Goal: Task Accomplishment & Management: Complete application form

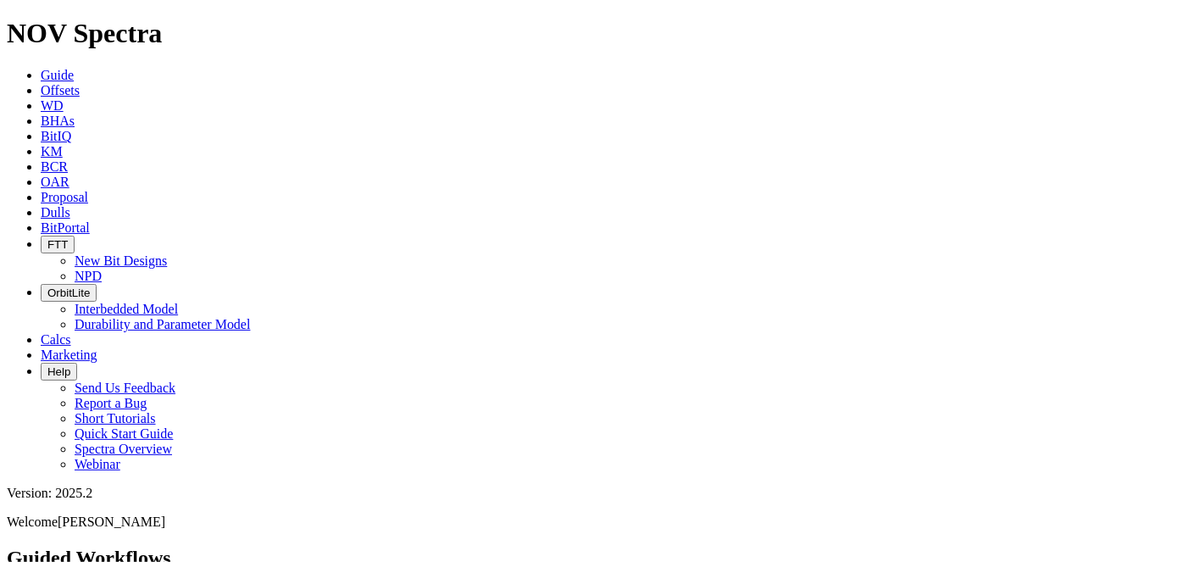
click at [68, 159] on link "BCR" at bounding box center [54, 166] width 27 height 14
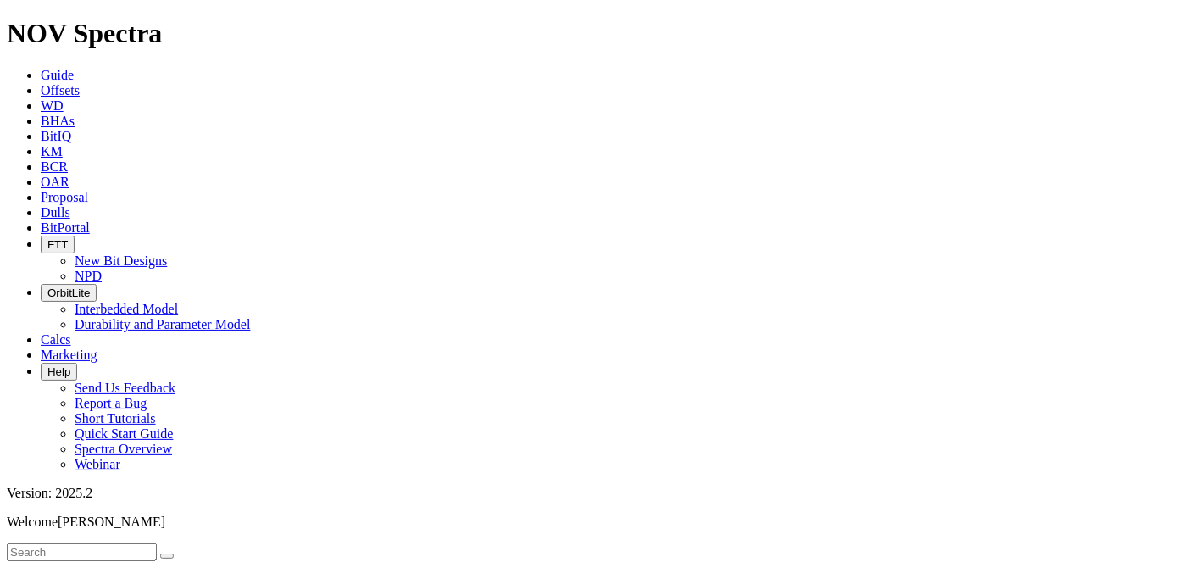
select select "6.75"
checkbox input "false"
select select "? number:6.75 ?"
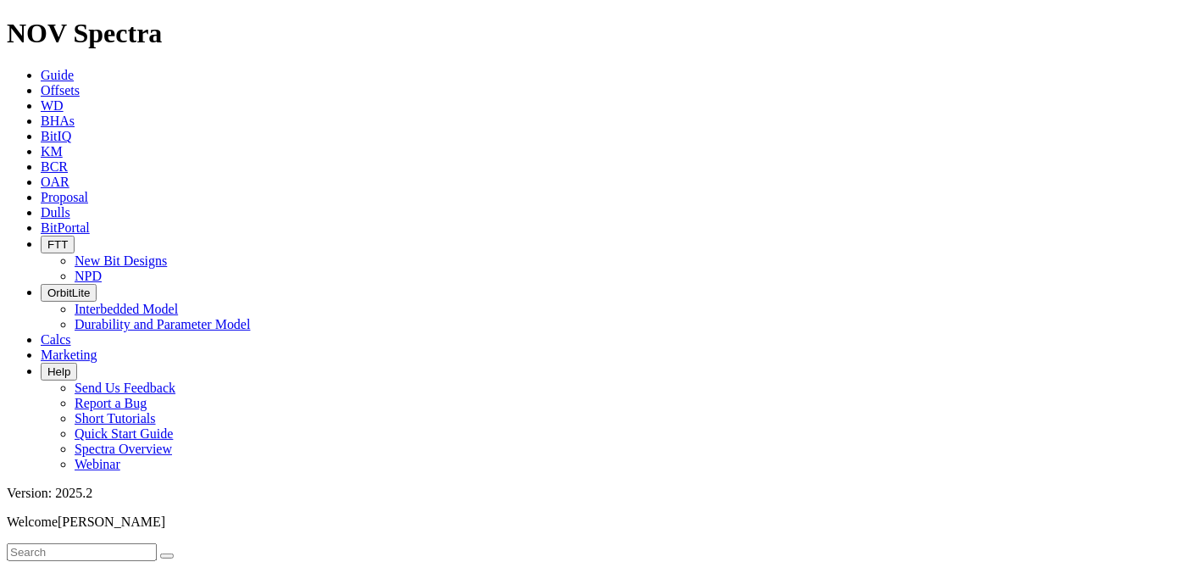
click at [157, 543] on input "text" at bounding box center [82, 552] width 150 height 18
click at [177, 553] on button "submit" at bounding box center [184, 555] width 14 height 5
type input "R"
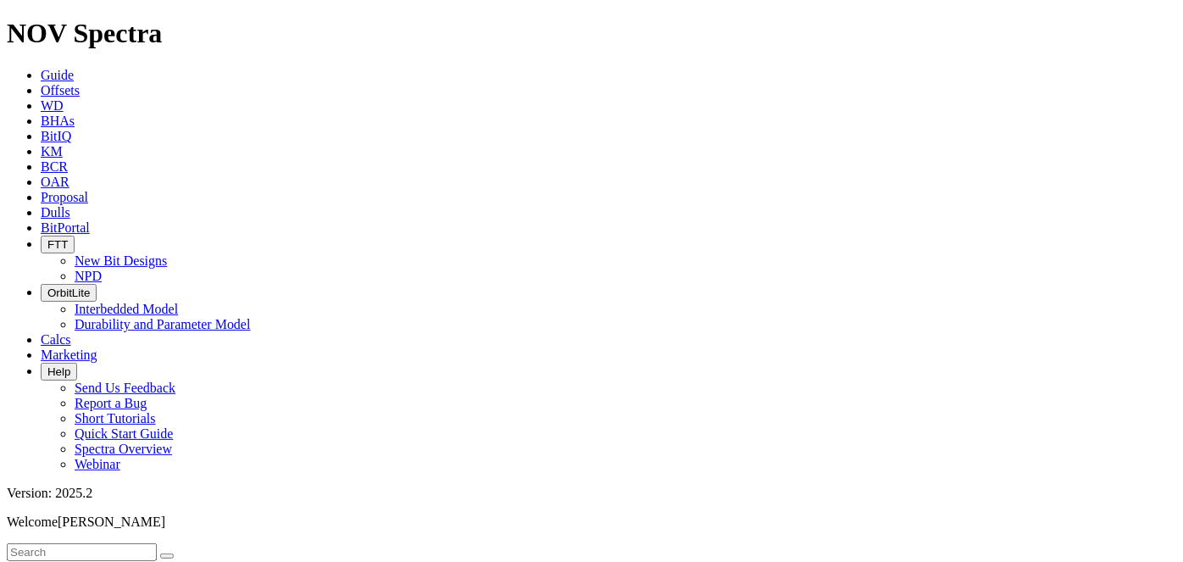
drag, startPoint x: 1006, startPoint y: 428, endPoint x: 960, endPoint y: 426, distance: 45.8
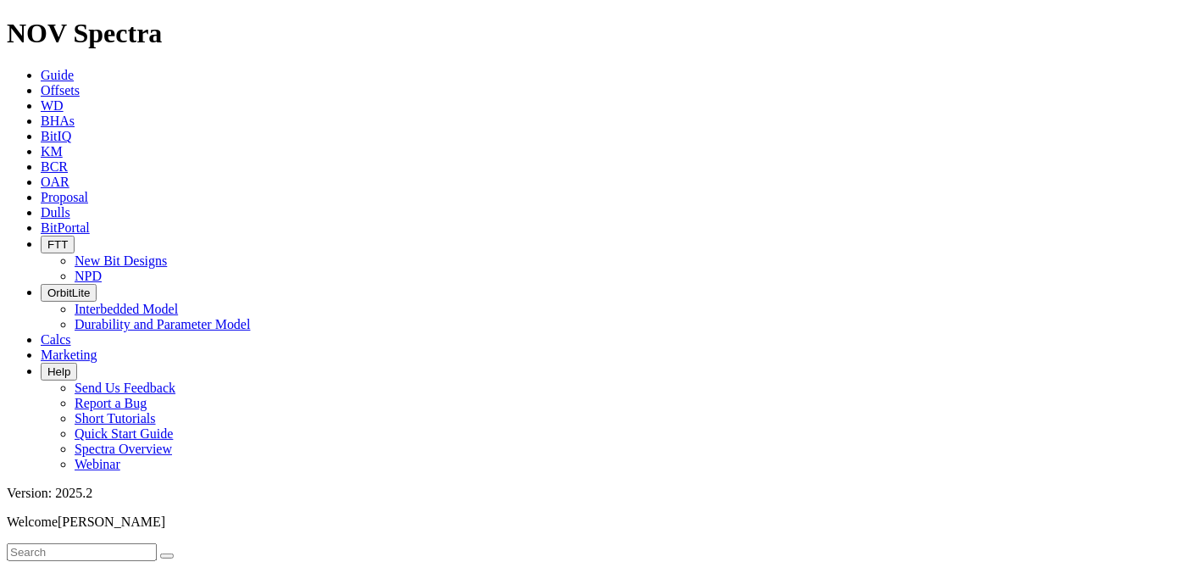
copy span "A321941"
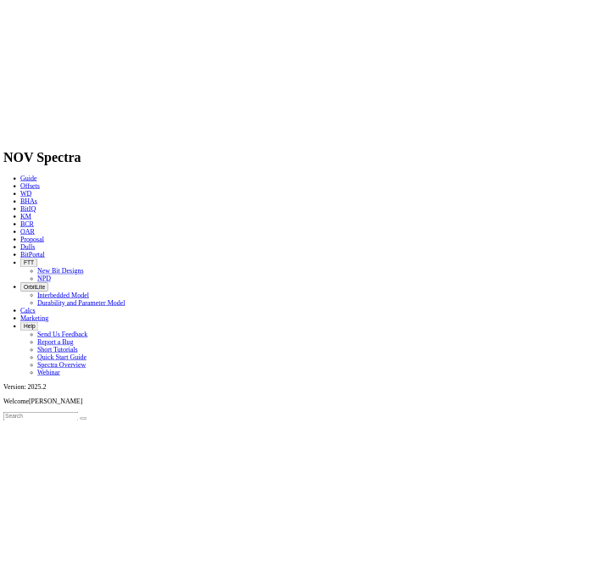
scroll to position [200, 0]
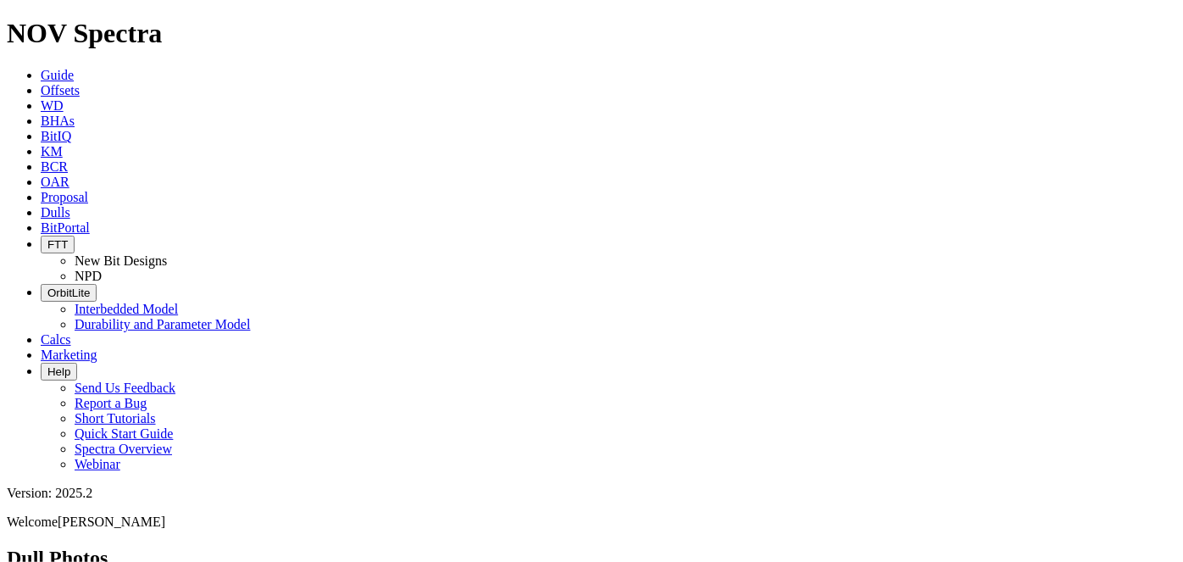
paste input "A321941"
type input "A321941"
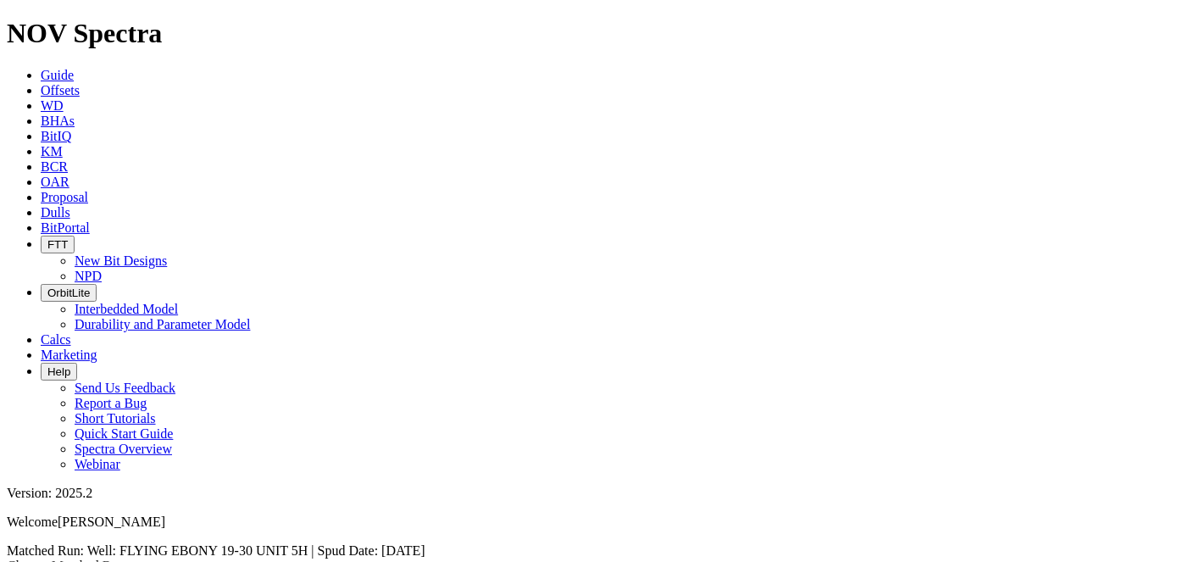
click at [125, 559] on link "Change Matched Run" at bounding box center [66, 566] width 119 height 14
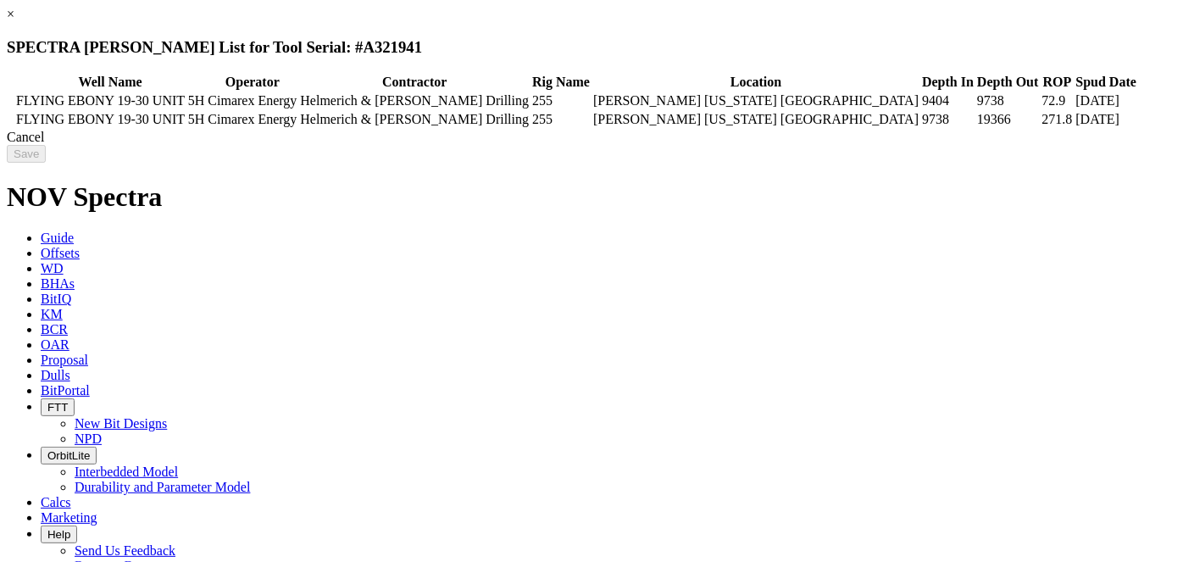
click at [14, 128] on td at bounding box center [10, 119] width 5 height 17
click at [46, 163] on input "Save" at bounding box center [26, 154] width 39 height 18
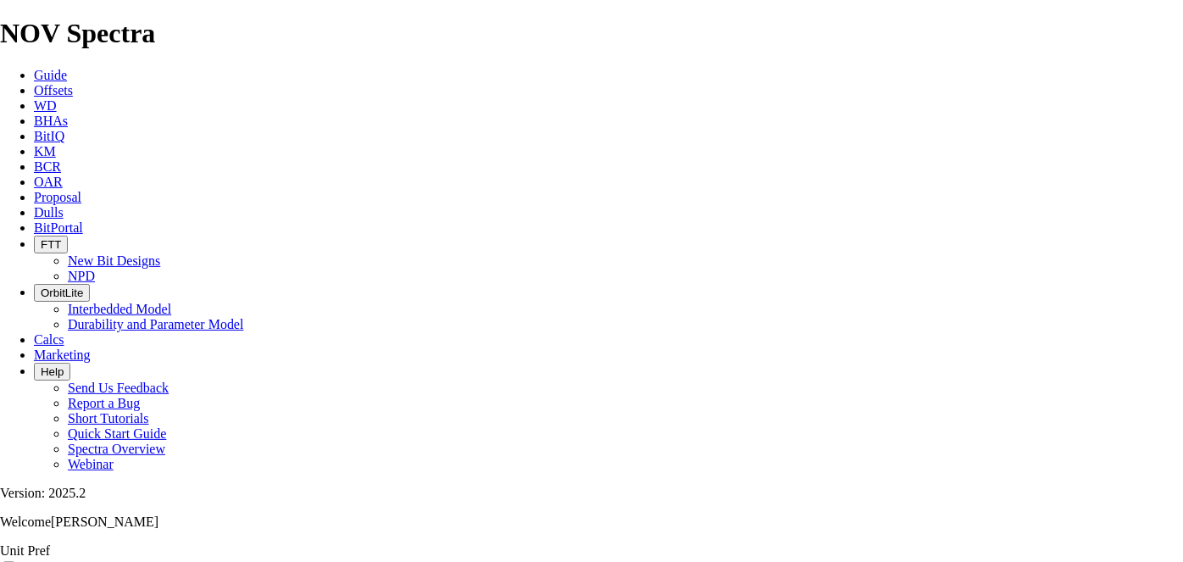
scroll to position [125, 0]
click at [14, 561] on input "Landscape" at bounding box center [8, 566] width 11 height 11
checkbox input "true"
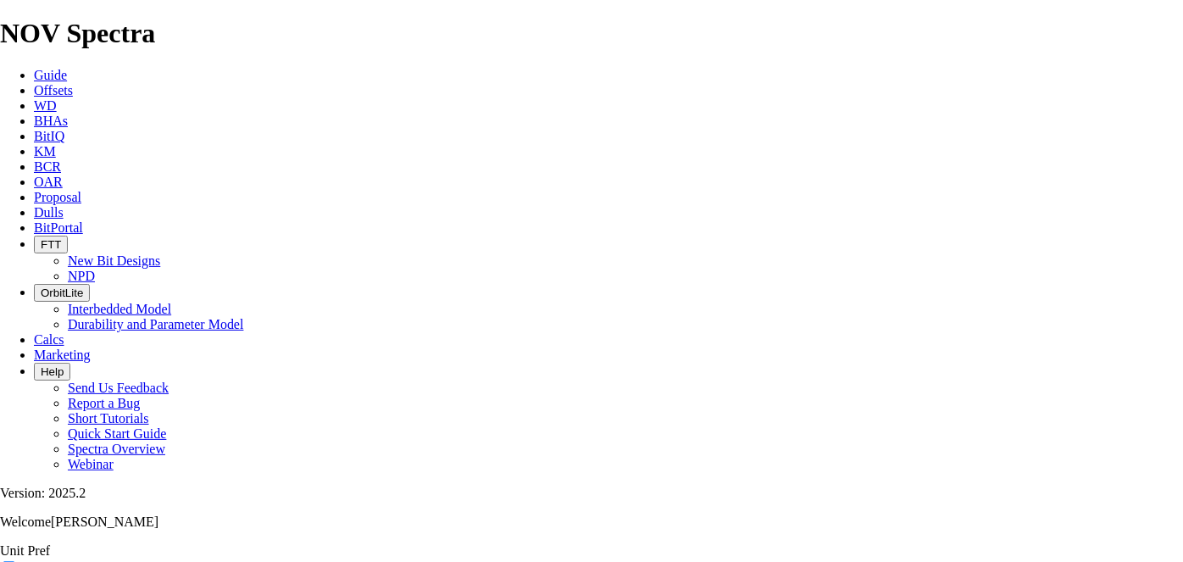
select select "string:C"
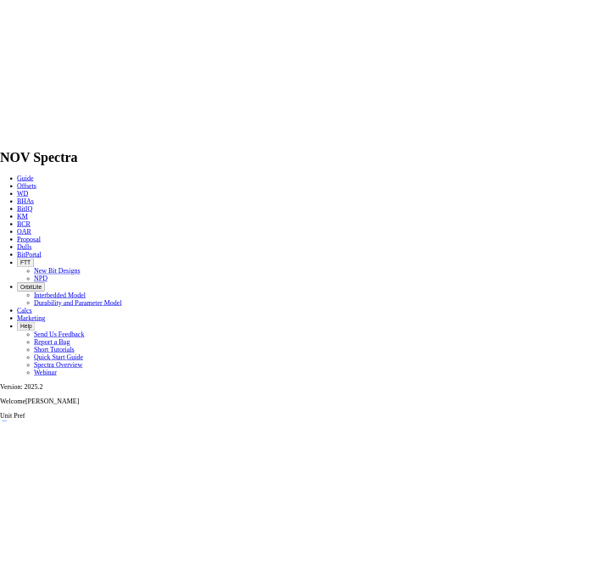
scroll to position [212, 0]
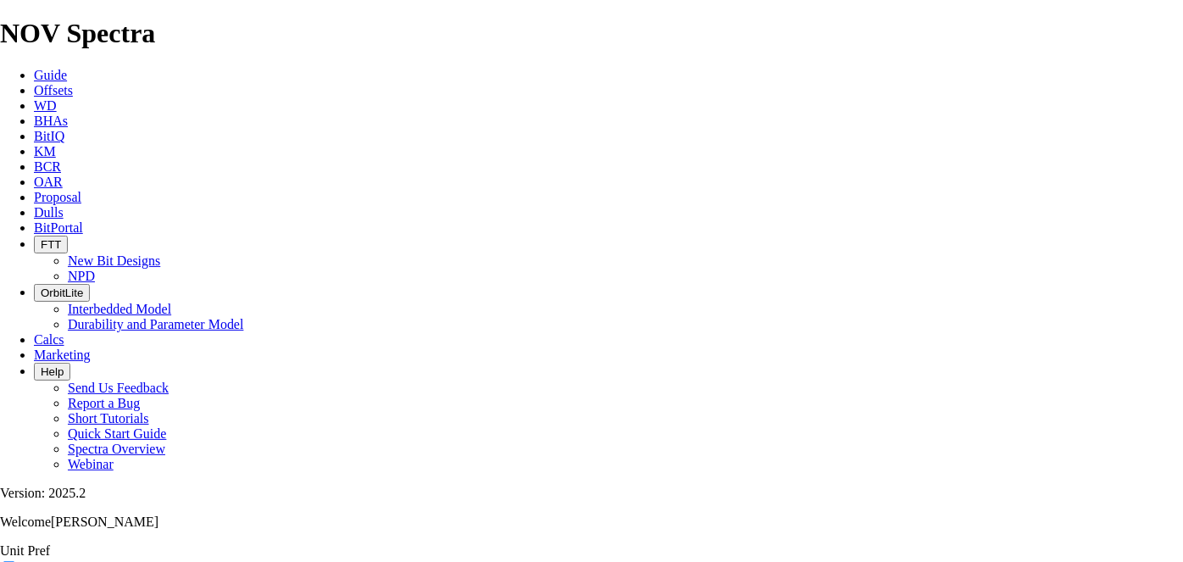
select select "number:2"
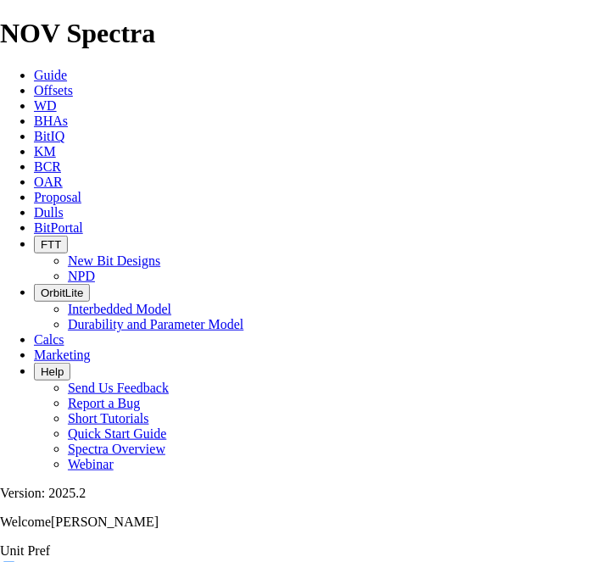
scroll to position [212, 231]
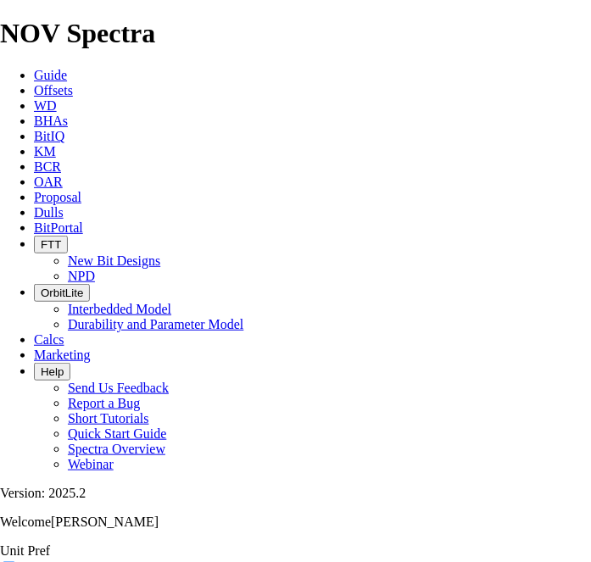
scroll to position [212, 312]
select select "string:CT"
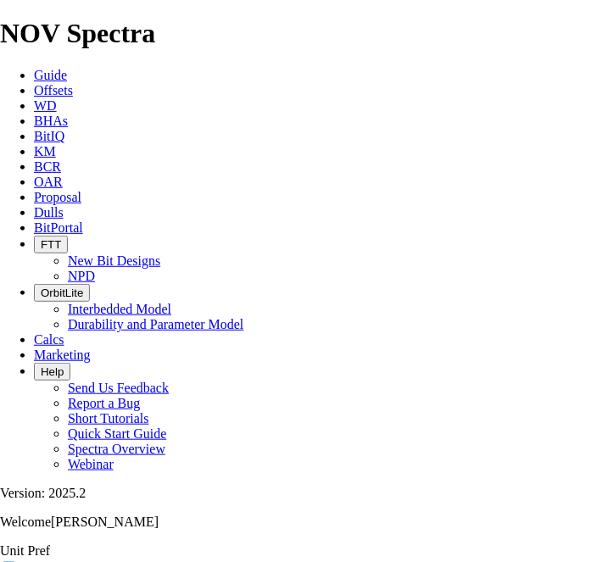
select select "string:DTF"
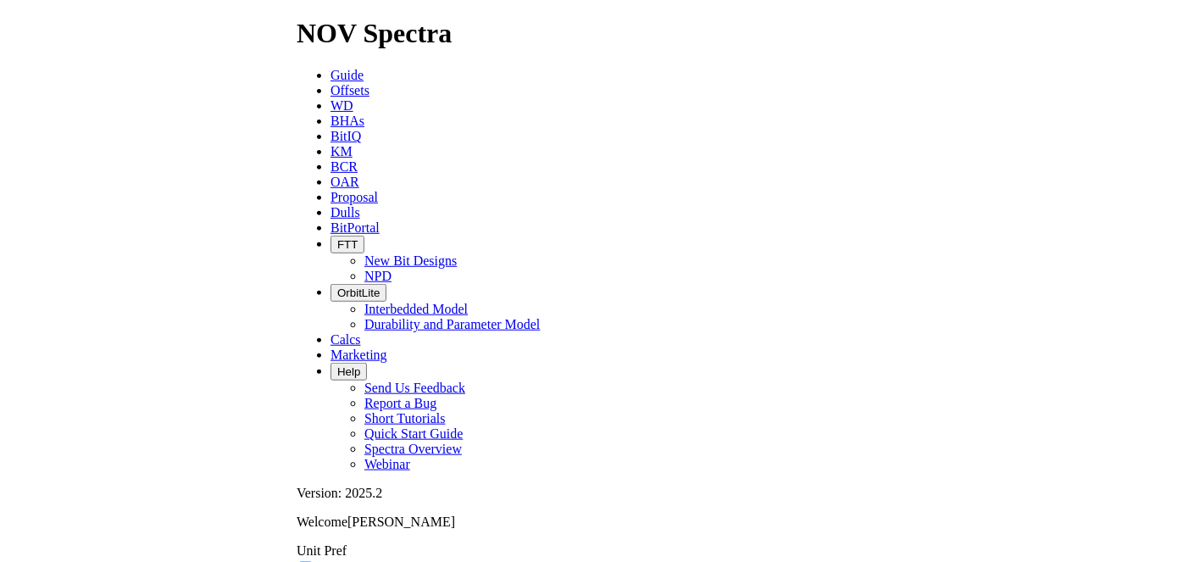
scroll to position [158, 312]
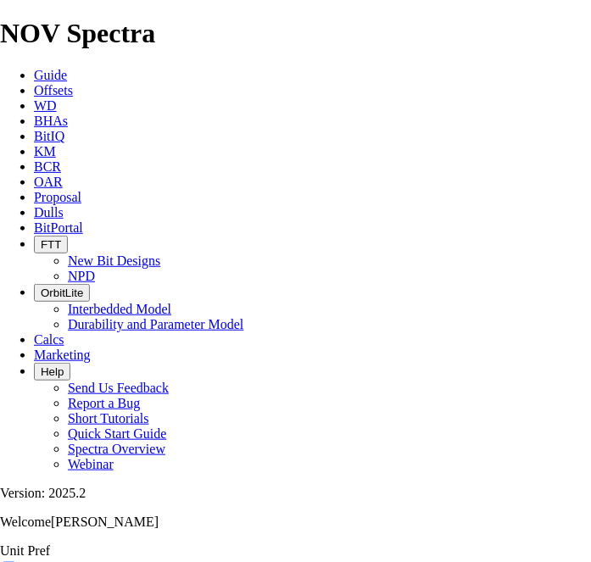
select select "string:WT"
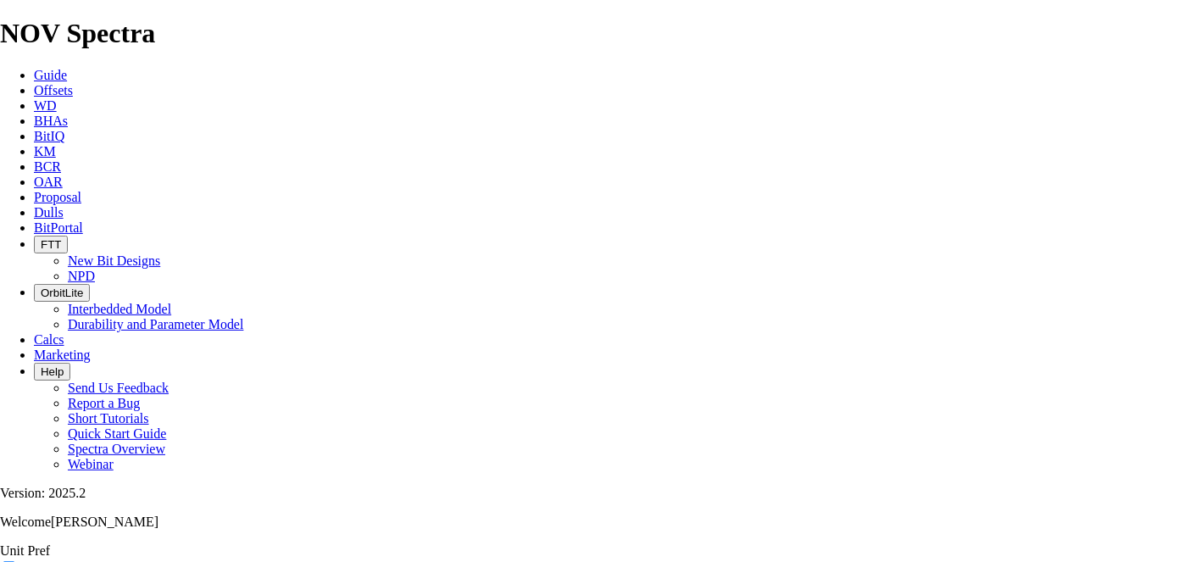
scroll to position [0, 0]
